Goal: Transaction & Acquisition: Purchase product/service

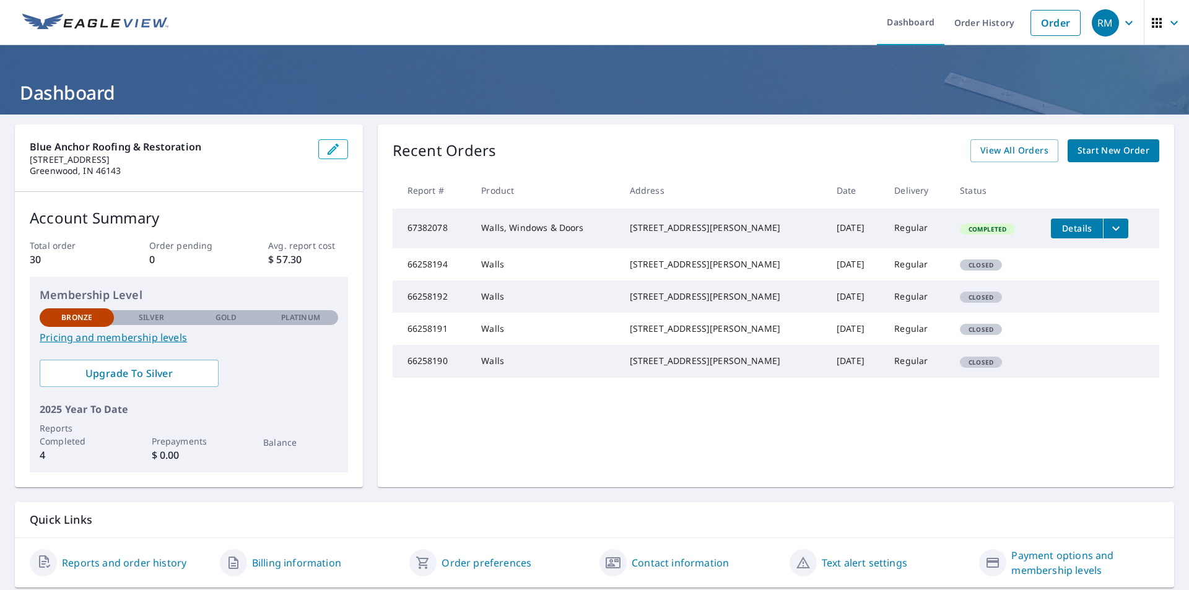
click at [1085, 146] on span "Start New Order" at bounding box center [1114, 150] width 72 height 15
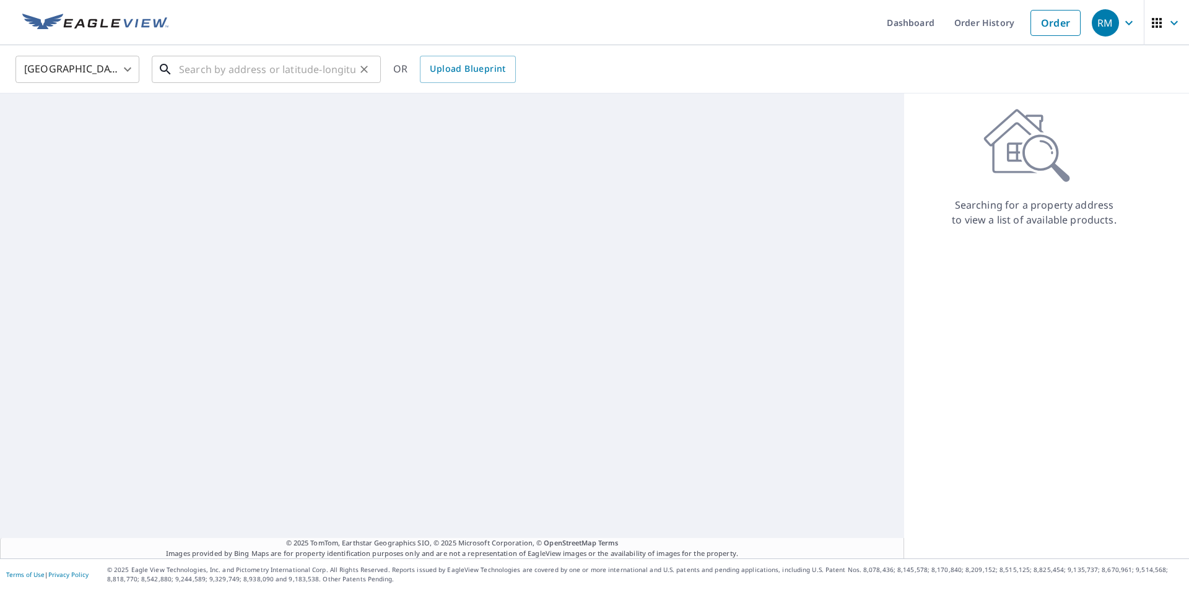
click at [232, 72] on input "text" at bounding box center [267, 69] width 177 height 35
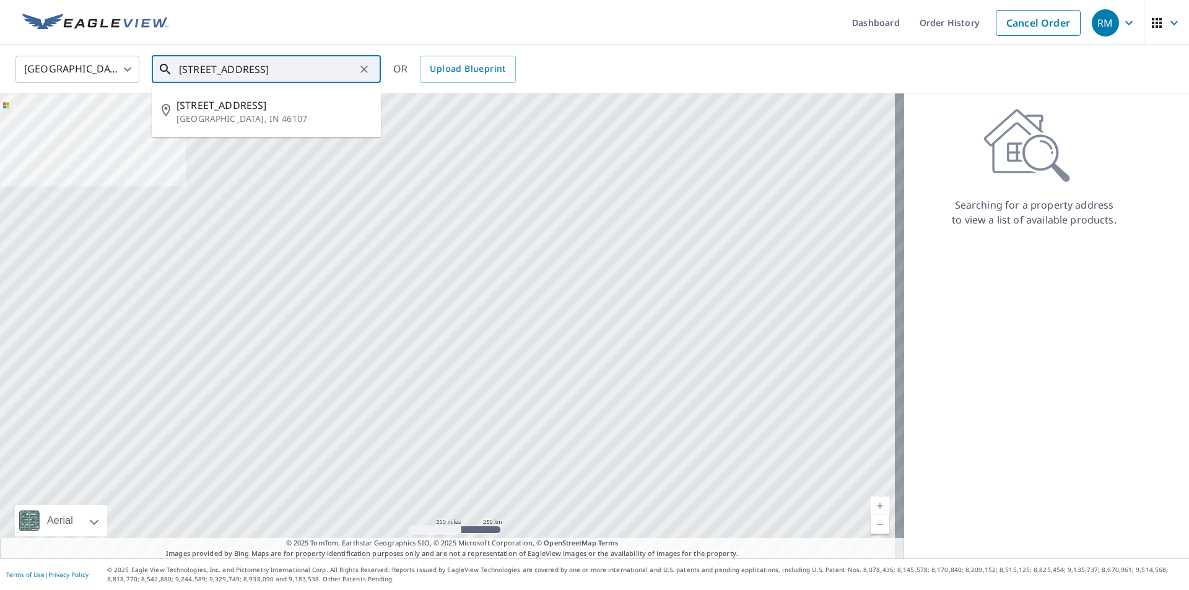
click at [253, 113] on p "[GEOGRAPHIC_DATA], IN 46107" at bounding box center [274, 119] width 195 height 12
type input "[STREET_ADDRESS]"
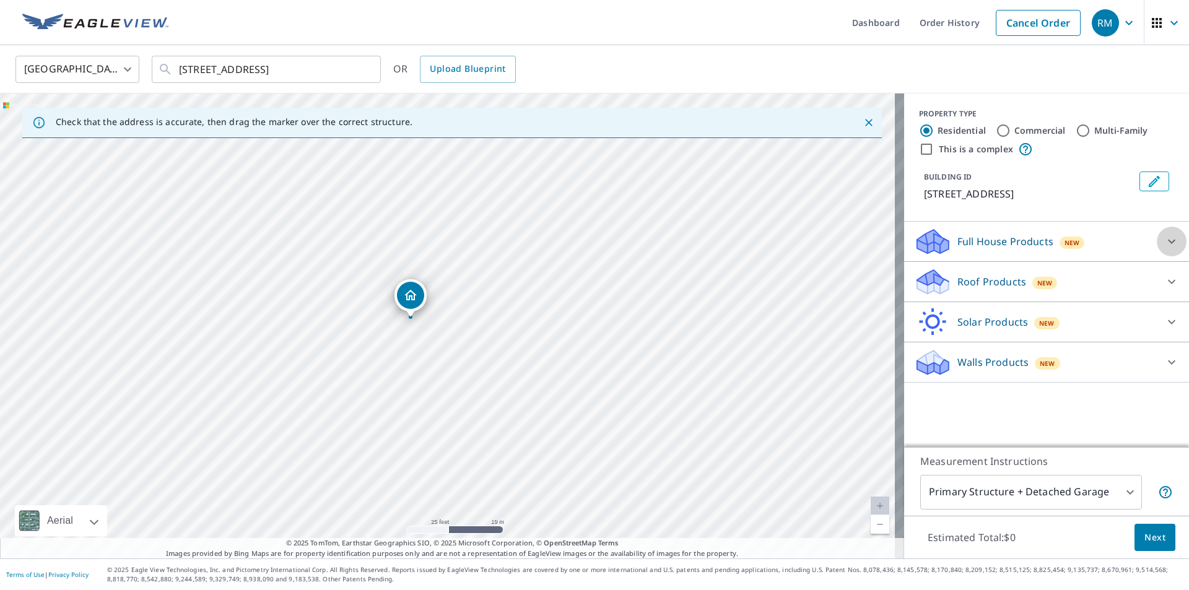
click at [1165, 242] on icon at bounding box center [1172, 241] width 15 height 15
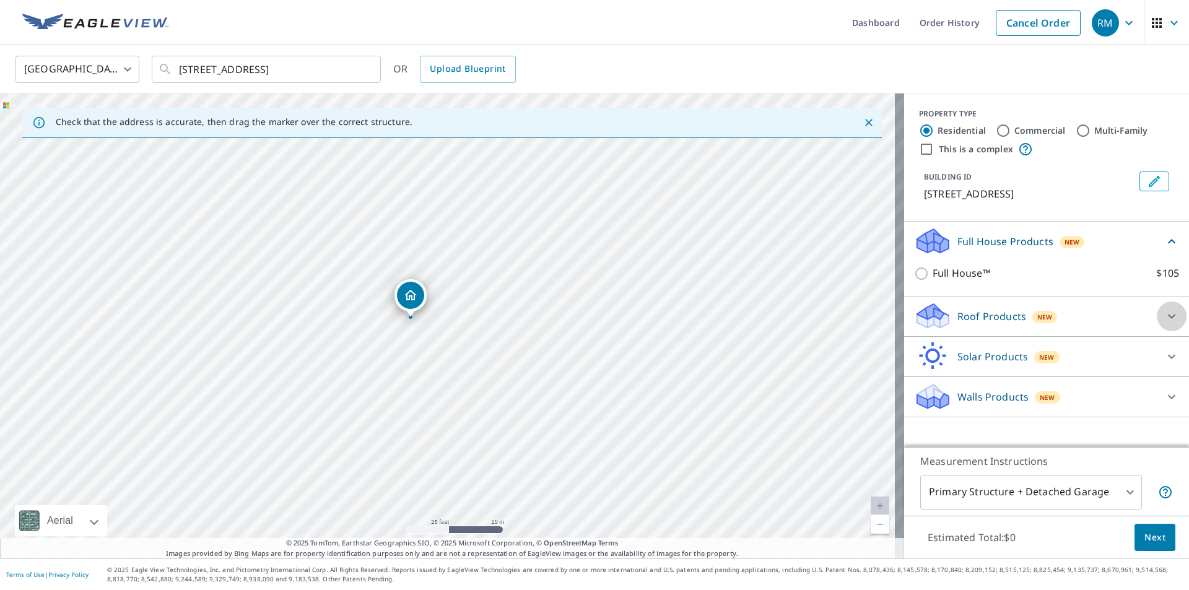
click at [1166, 314] on icon at bounding box center [1172, 316] width 15 height 15
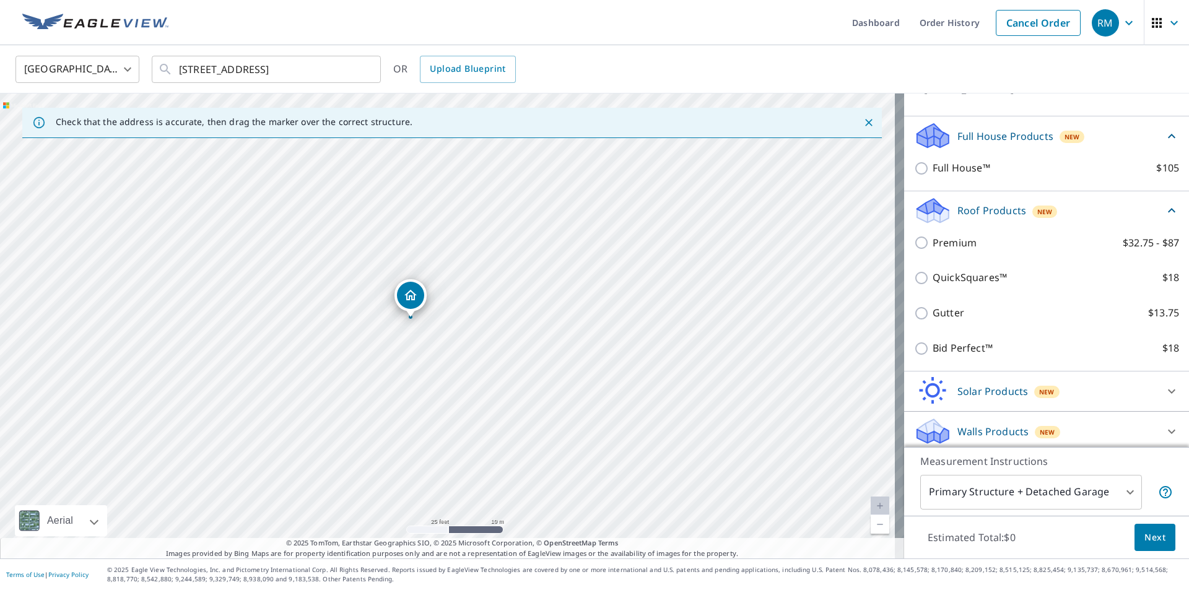
scroll to position [110, 0]
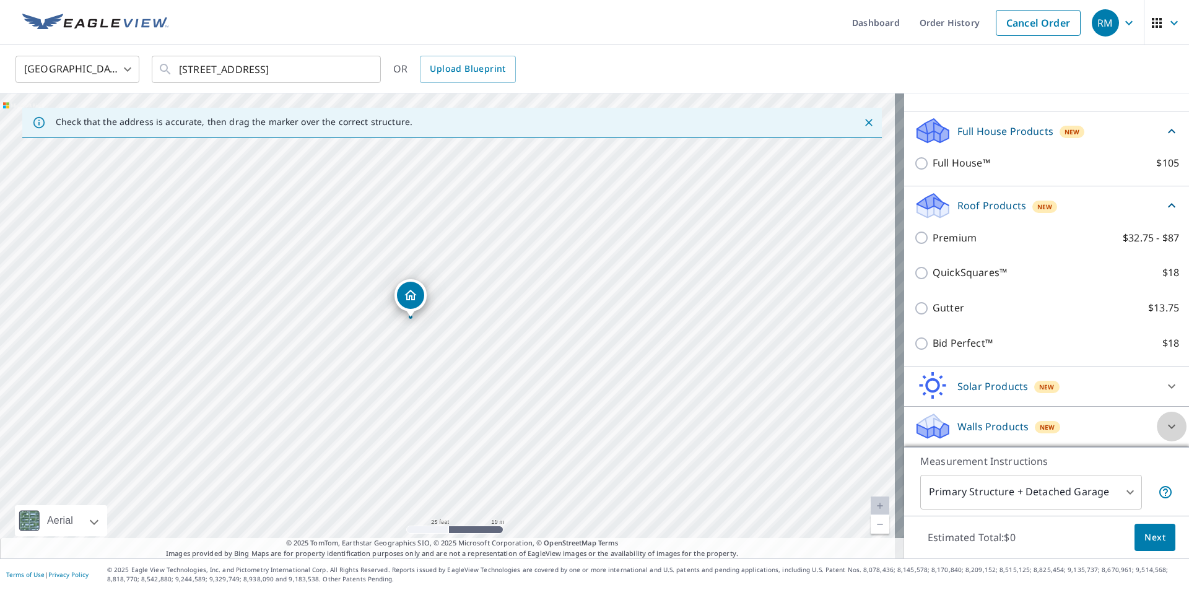
click at [1165, 425] on icon at bounding box center [1172, 426] width 15 height 15
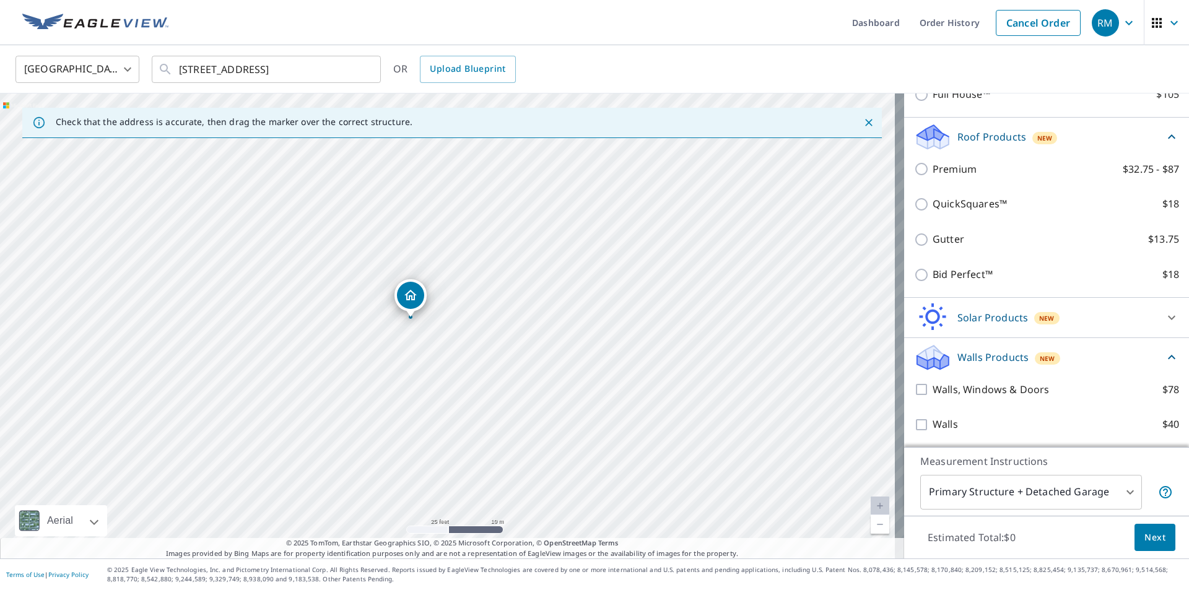
scroll to position [180, 0]
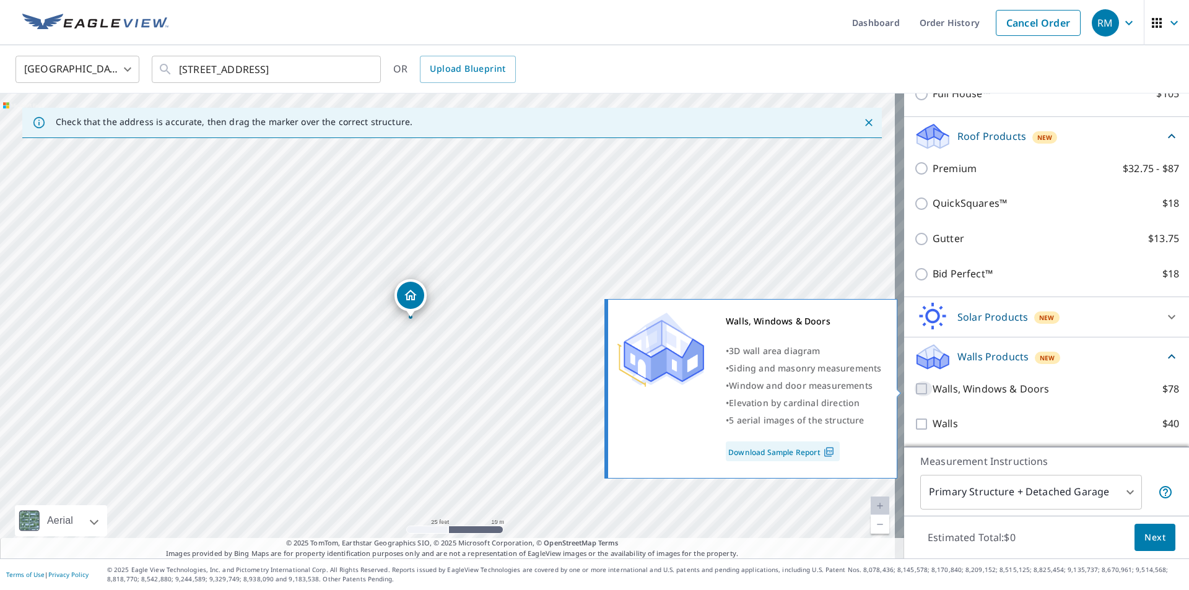
click at [915, 392] on input "Walls, Windows & Doors $78" at bounding box center [923, 389] width 19 height 15
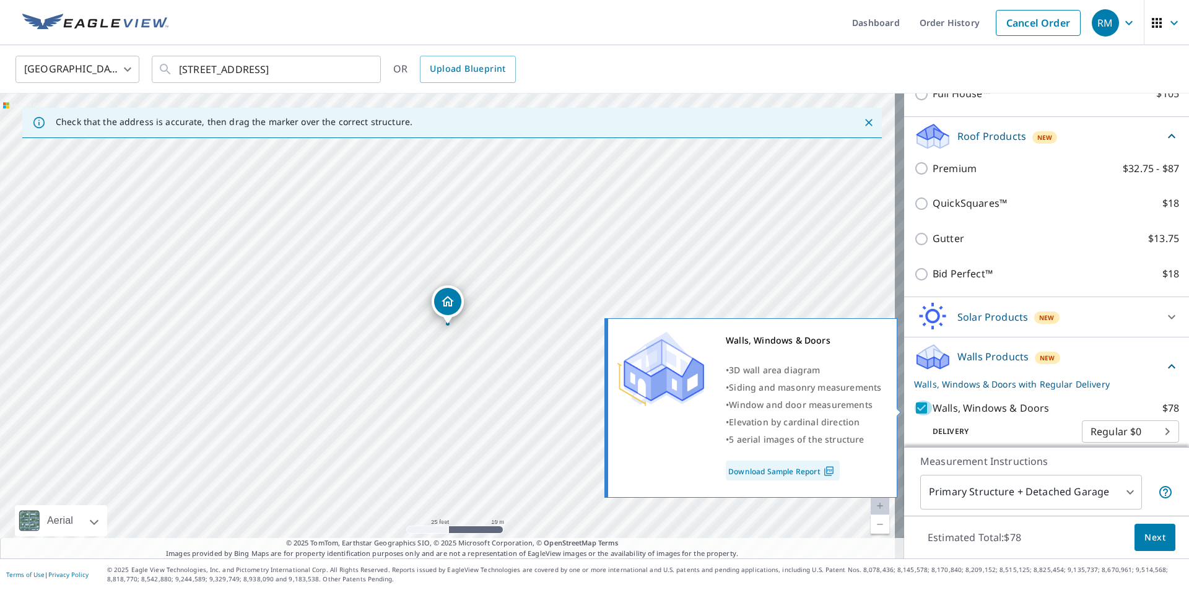
click at [916, 405] on input "Walls, Windows & Doors $78" at bounding box center [923, 408] width 19 height 15
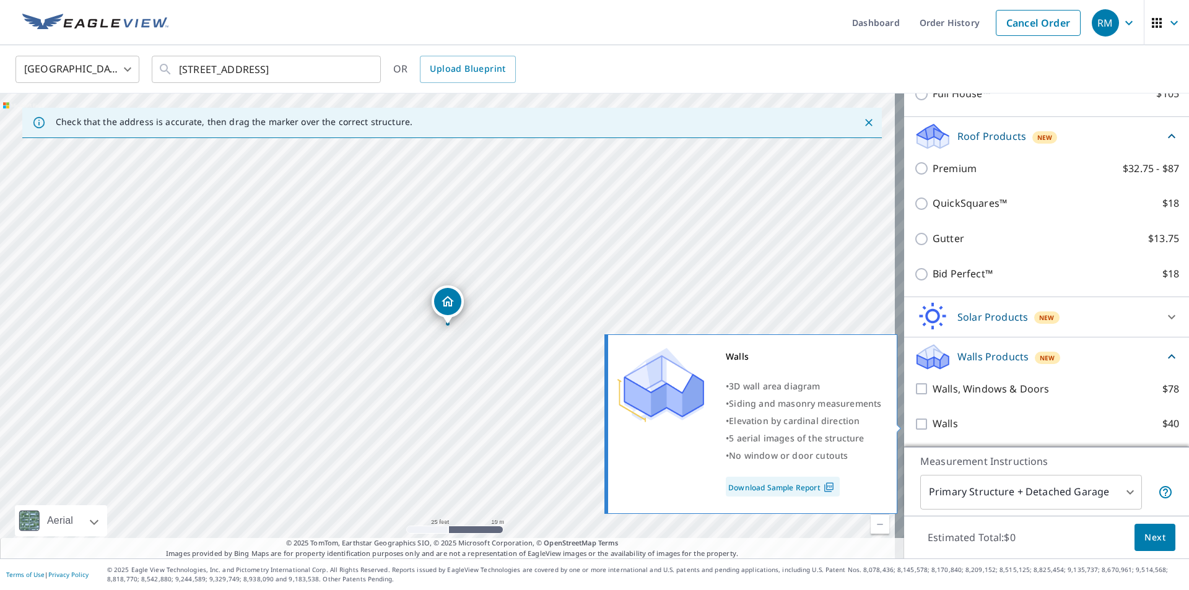
click at [812, 483] on link "Download Sample Report" at bounding box center [783, 487] width 114 height 20
click at [818, 488] on link "Download Sample Report" at bounding box center [783, 487] width 114 height 20
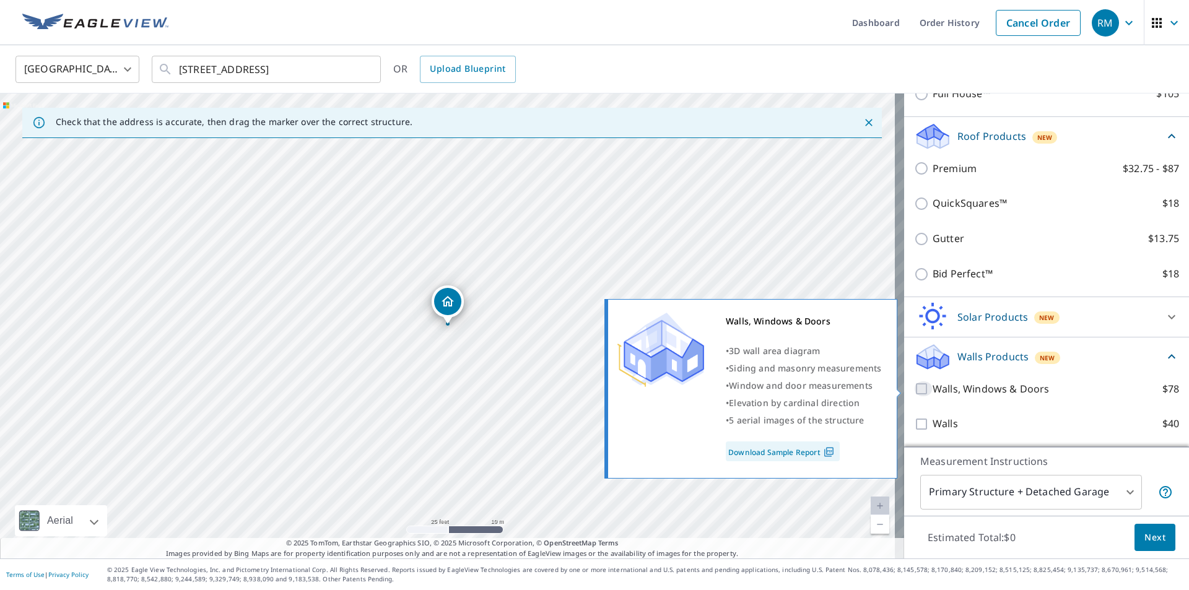
click at [914, 392] on input "Walls, Windows & Doors $78" at bounding box center [923, 389] width 19 height 15
checkbox input "true"
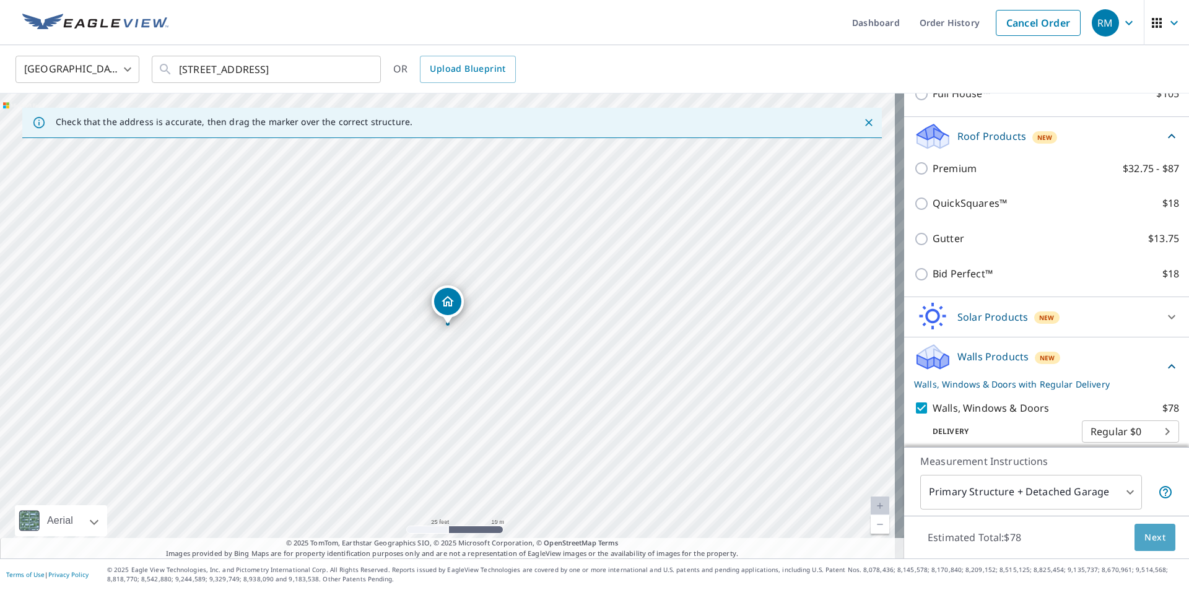
click at [1145, 533] on span "Next" at bounding box center [1155, 537] width 21 height 15
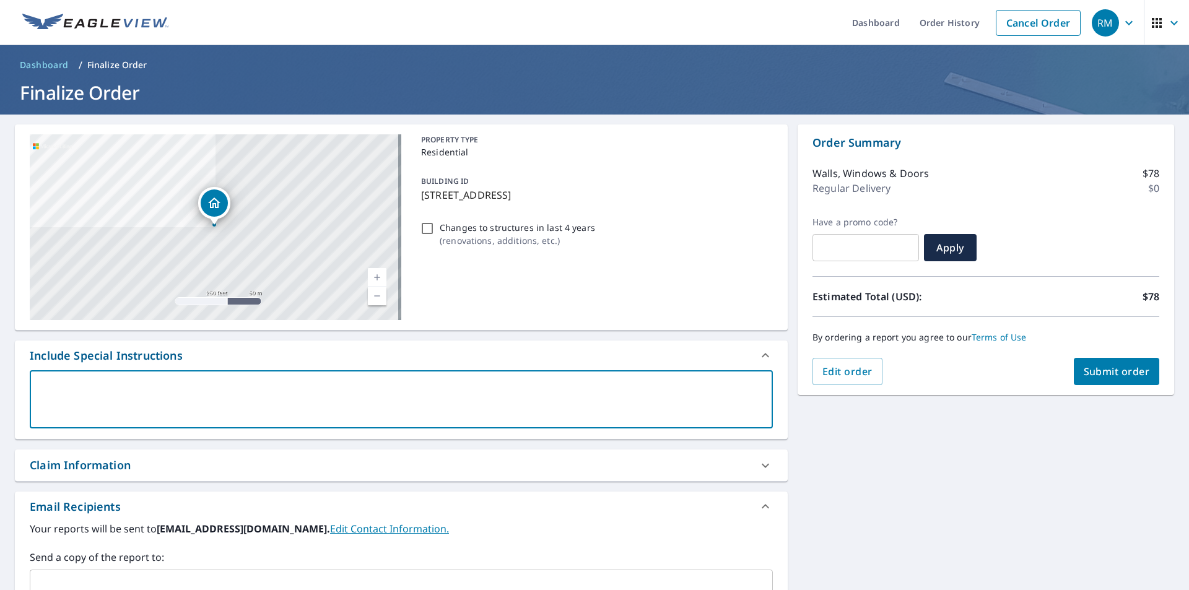
click at [125, 390] on textarea at bounding box center [401, 399] width 726 height 35
type textarea "H"
type textarea "x"
type textarea "Ho"
type textarea "x"
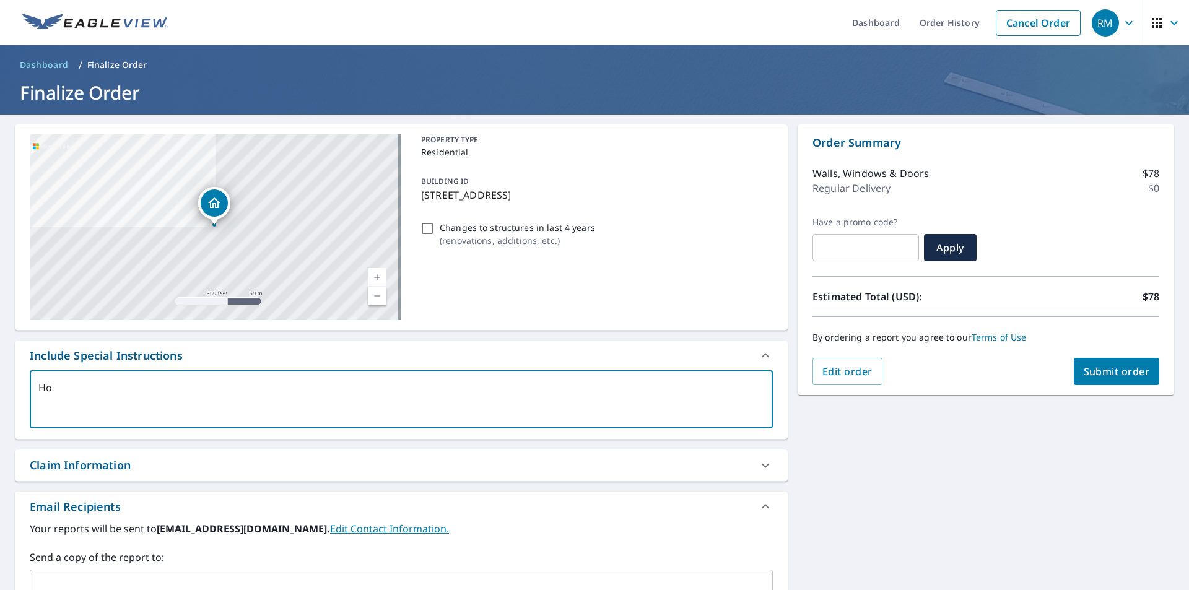
type textarea "Hou"
type textarea "x"
type textarea "Hous"
type textarea "x"
type textarea "House"
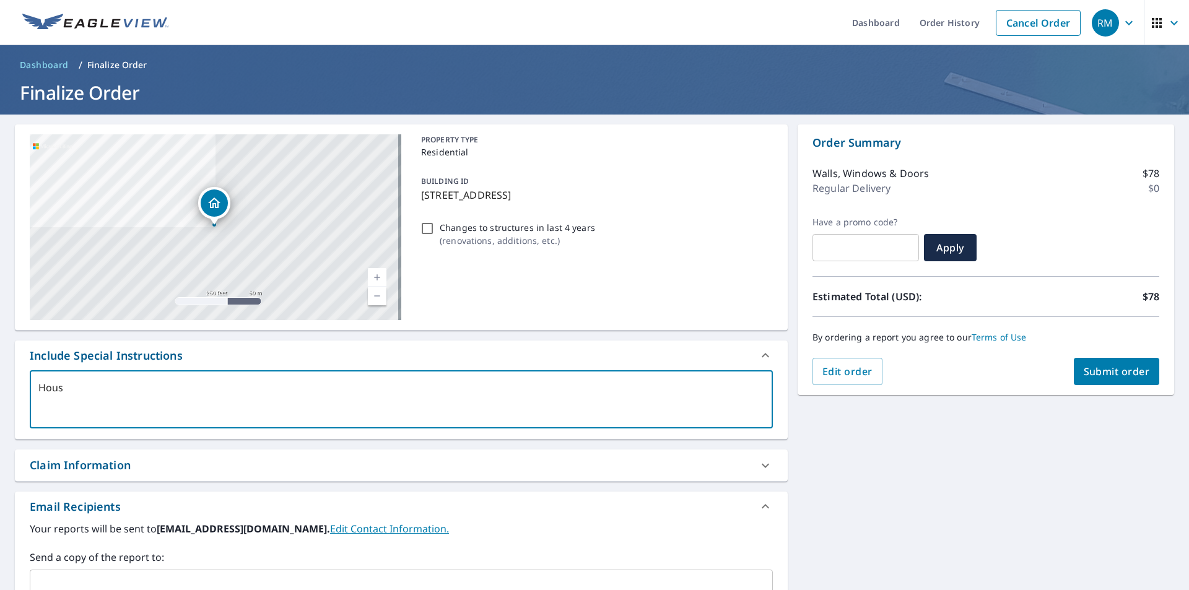
type textarea "x"
type textarea "House"
type textarea "x"
type textarea "House a"
type textarea "x"
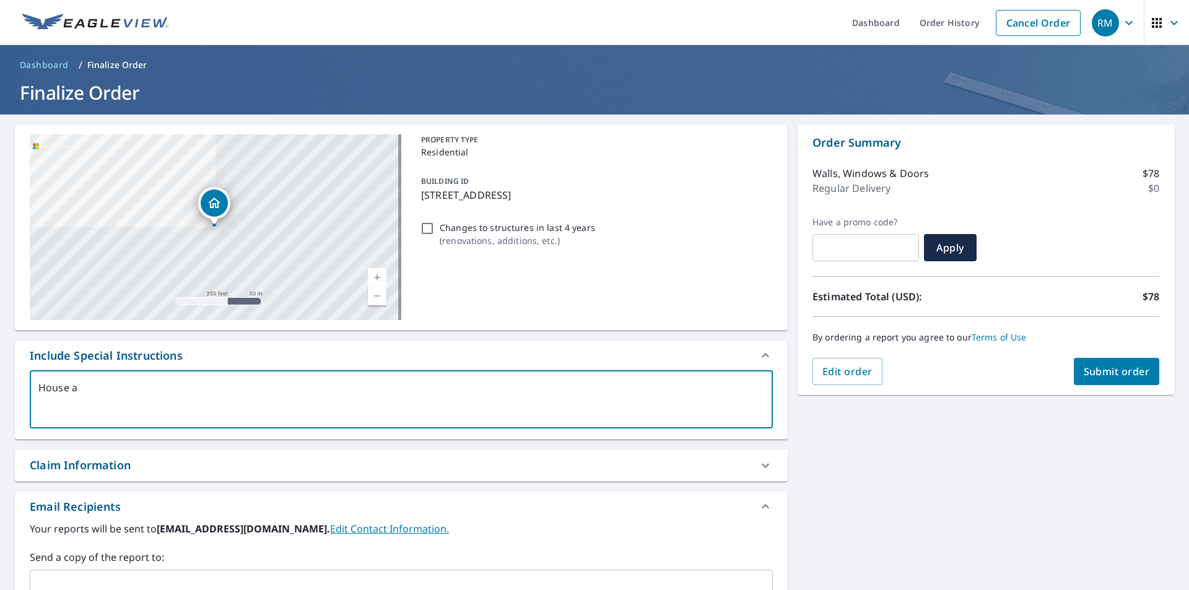
type textarea "House an"
type textarea "x"
type textarea "House and"
type textarea "x"
type textarea "House and"
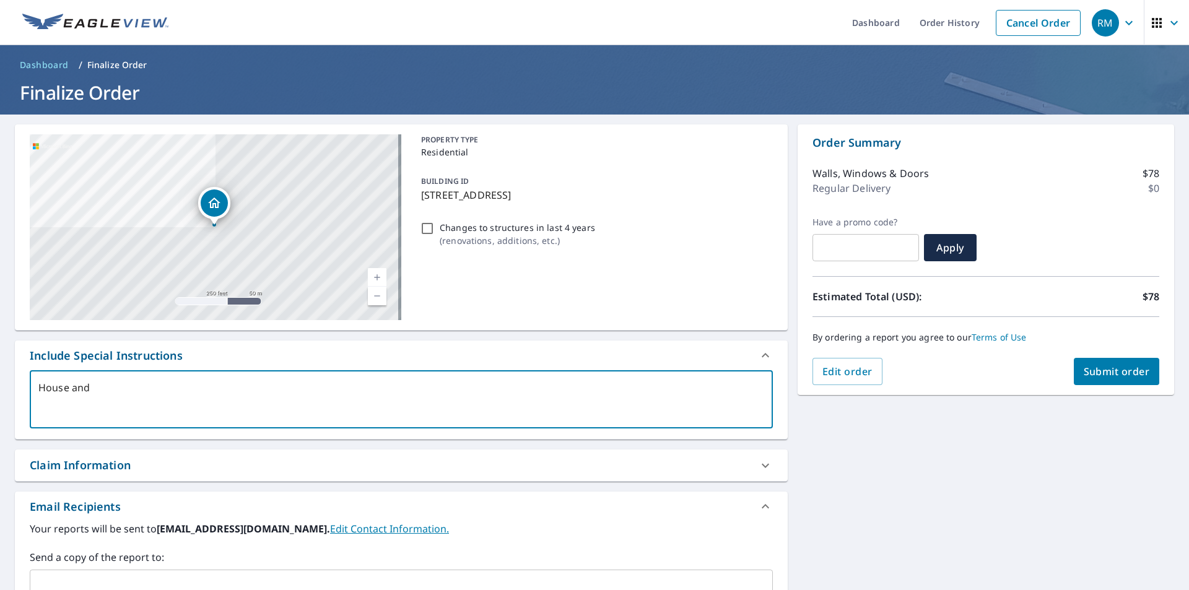
type textarea "x"
type textarea "House and G"
type textarea "x"
type textarea "House and Gr"
type textarea "x"
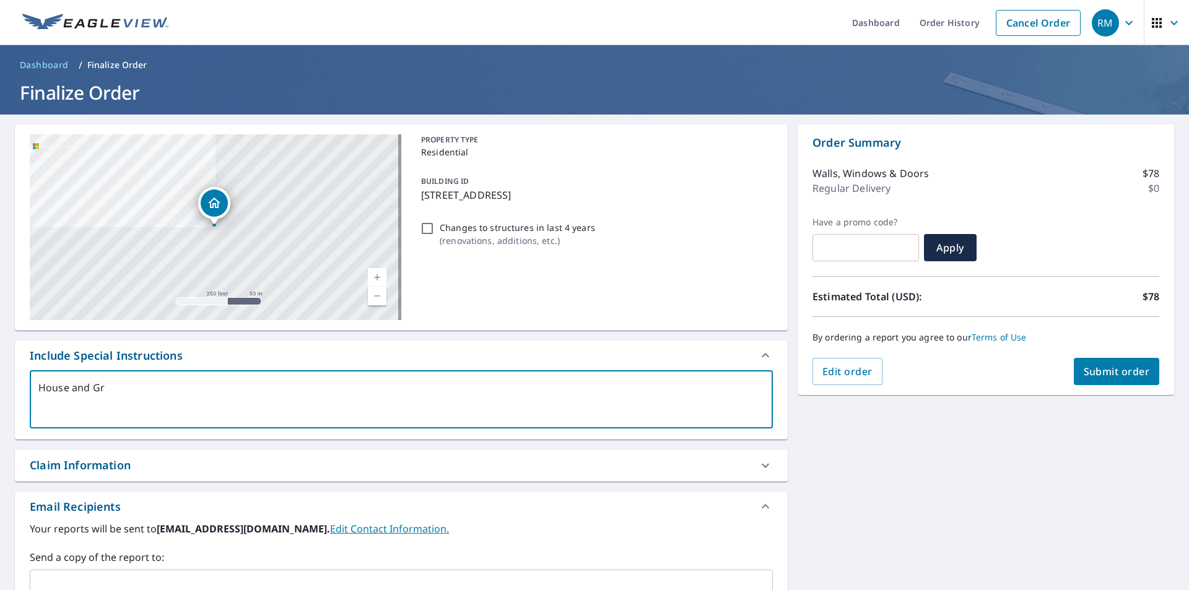
type textarea "House and Gra"
type textarea "x"
type textarea "House and Grag"
type textarea "x"
type textarea "House and [PERSON_NAME]"
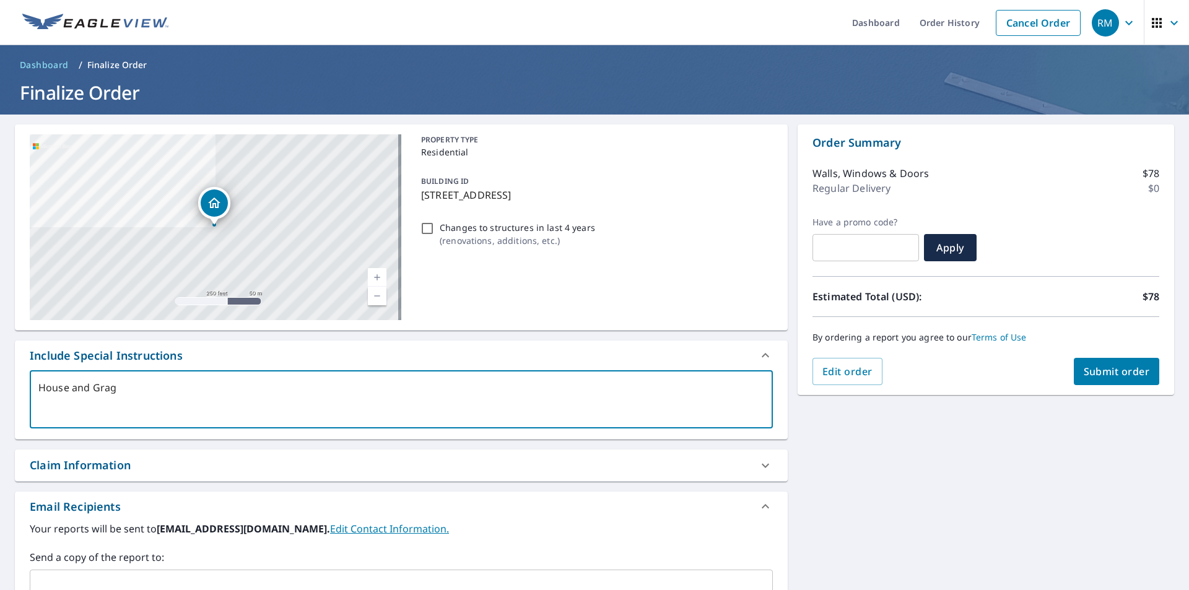
type textarea "x"
type textarea "House and Grageg"
type textarea "x"
type textarea "House and [PERSON_NAME]"
type textarea "x"
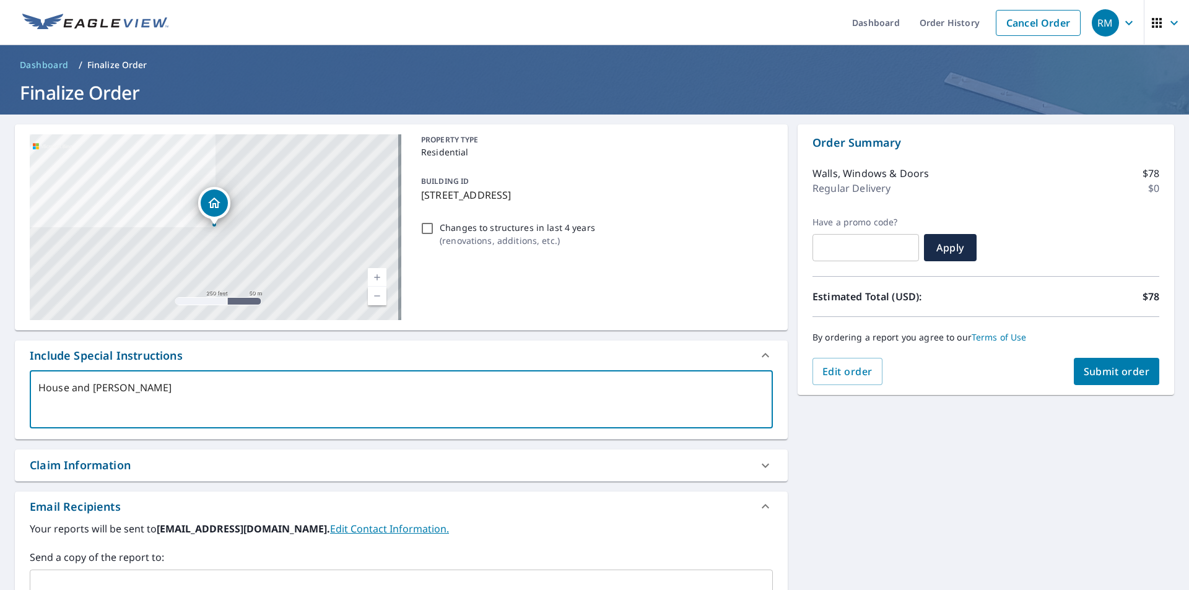
type textarea "House and Grag"
type textarea "x"
type textarea "House and Gra"
type textarea "x"
type textarea "House and Gr"
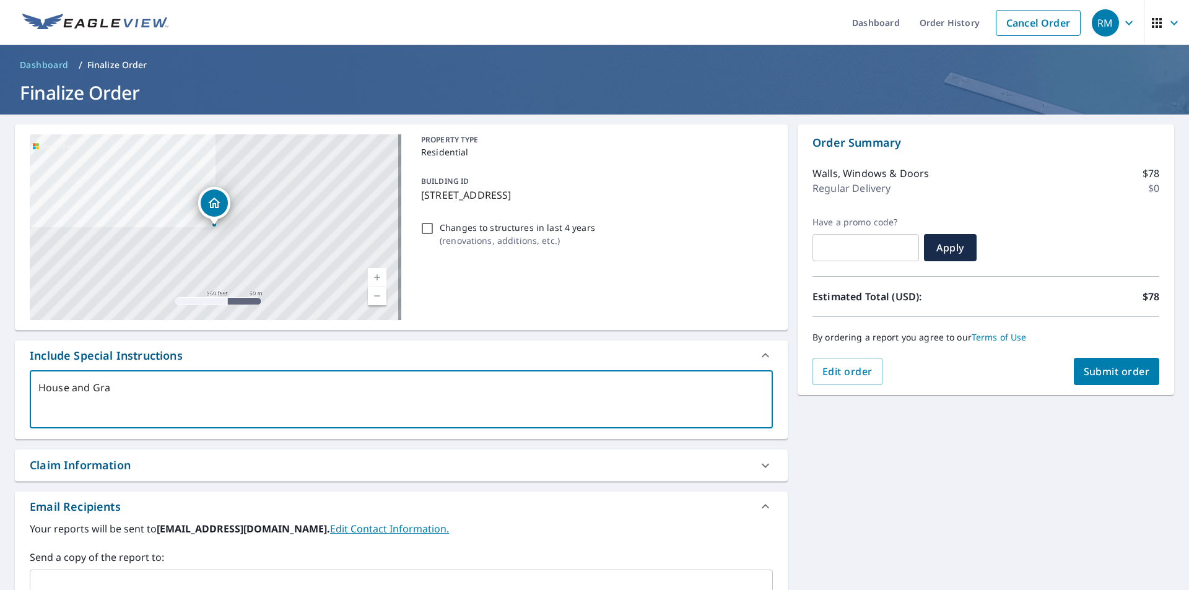
type textarea "x"
type textarea "House and G"
type textarea "x"
type textarea "House and Ga"
type textarea "x"
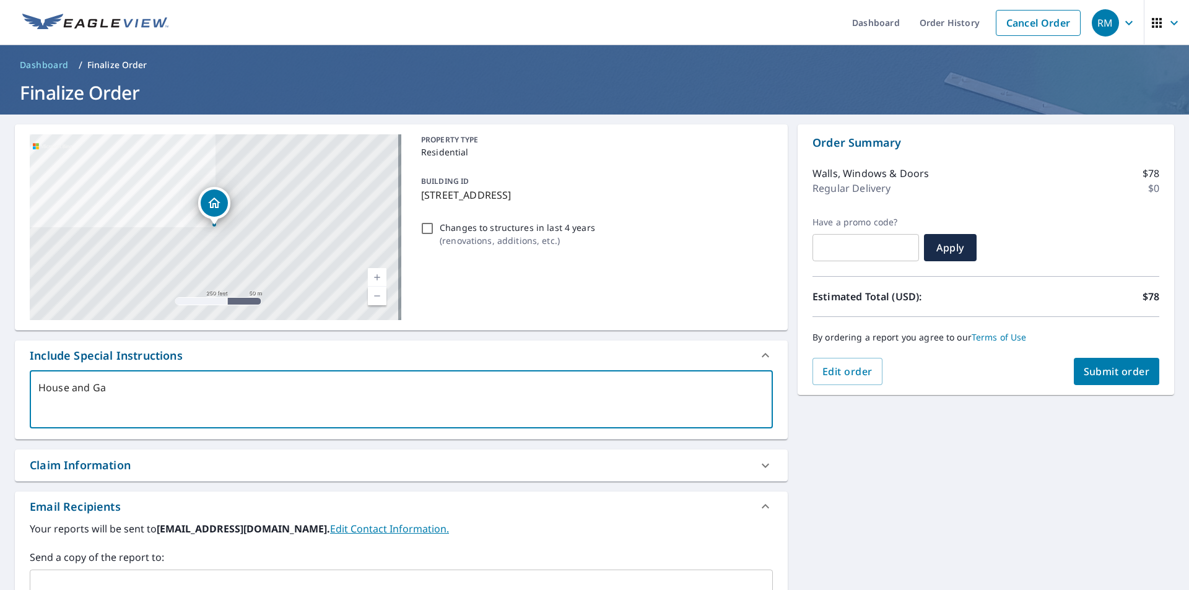
type textarea "House and Gar"
type textarea "x"
type textarea "House and Gara"
type textarea "x"
type textarea "House and Garag"
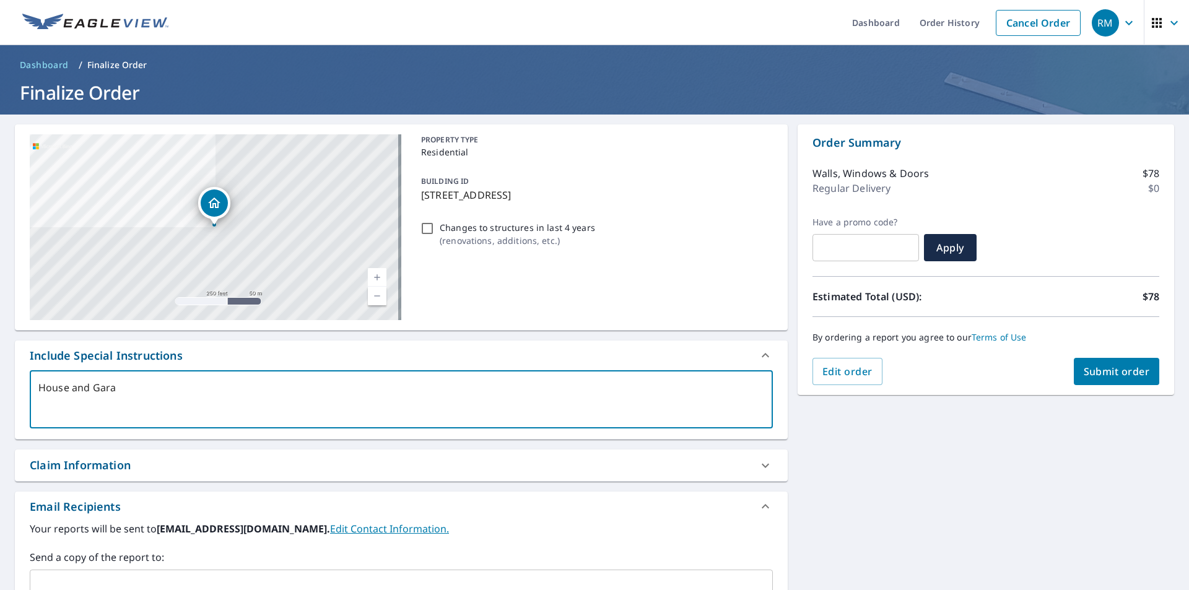
type textarea "x"
type textarea "House and Garage"
type textarea "x"
type textarea "House and Garage"
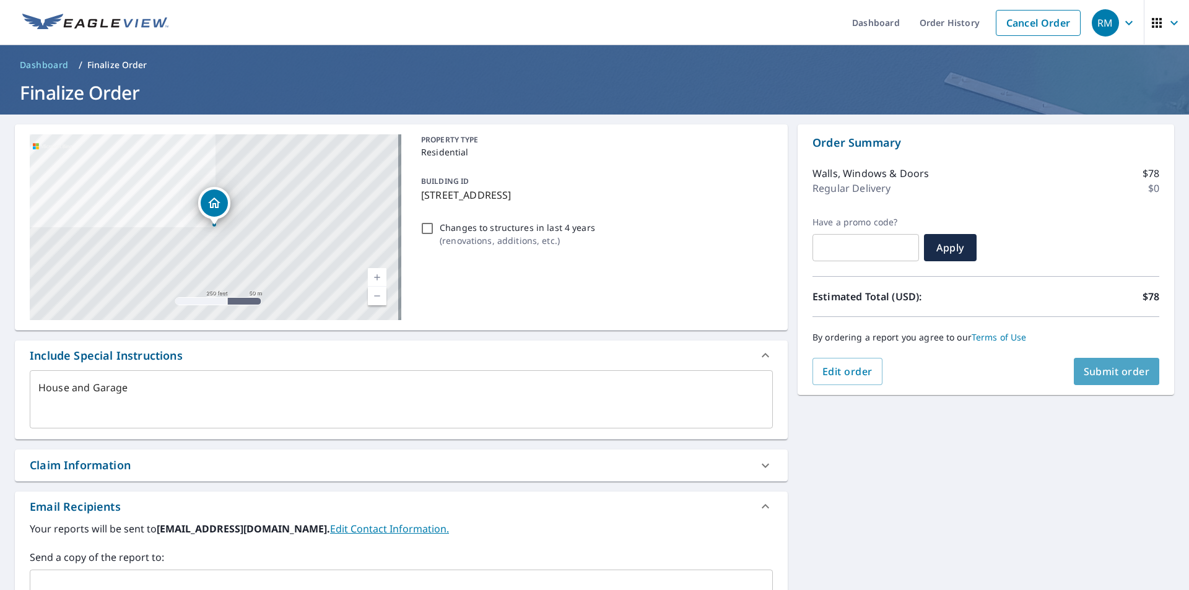
click at [1118, 374] on span "Submit order" at bounding box center [1117, 372] width 66 height 14
type textarea "x"
